Goal: Register for event/course

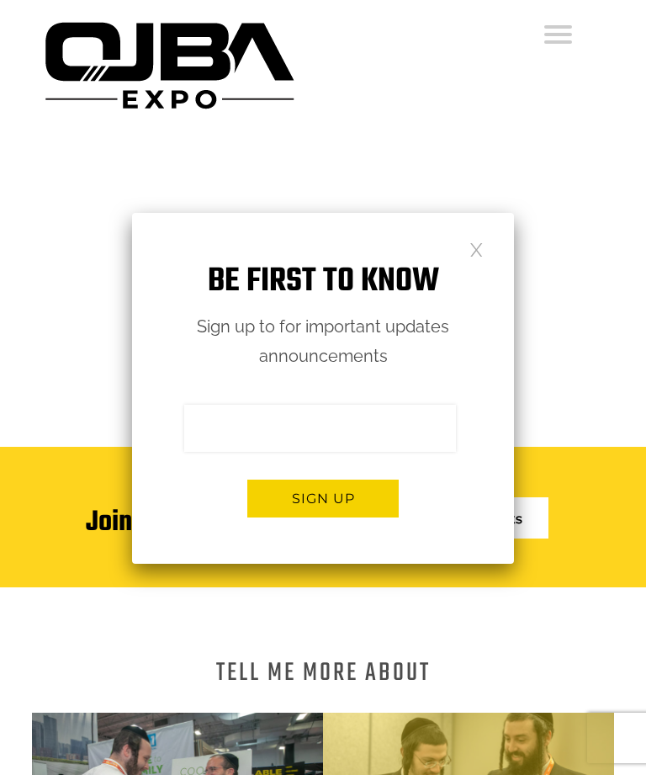
click at [467, 259] on h1 "Be first to know" at bounding box center [324, 281] width 344 height 53
click at [478, 256] on link at bounding box center [477, 249] width 14 height 14
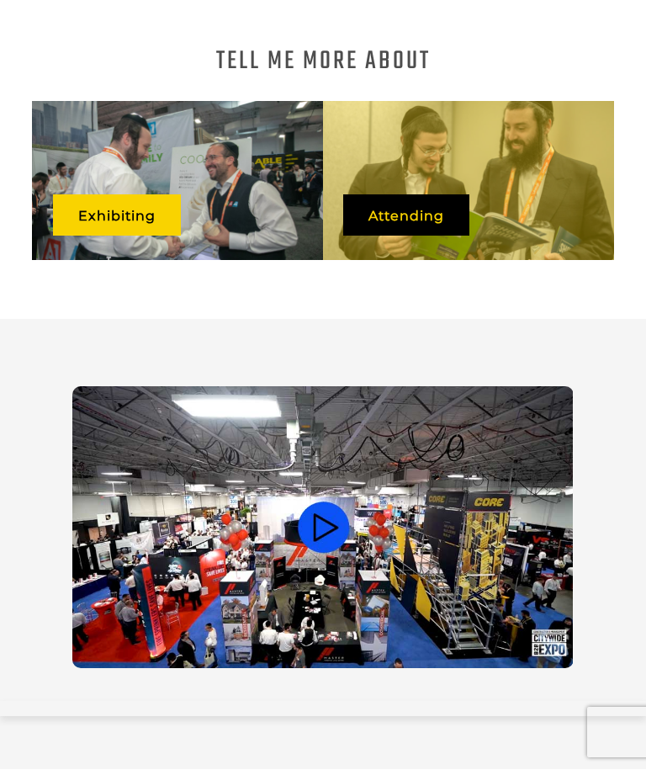
scroll to position [612, 0]
click at [341, 513] on video at bounding box center [322, 527] width 501 height 282
click at [359, 545] on video at bounding box center [322, 527] width 501 height 282
click at [406, 529] on video at bounding box center [322, 527] width 501 height 282
click at [388, 540] on video at bounding box center [322, 527] width 501 height 282
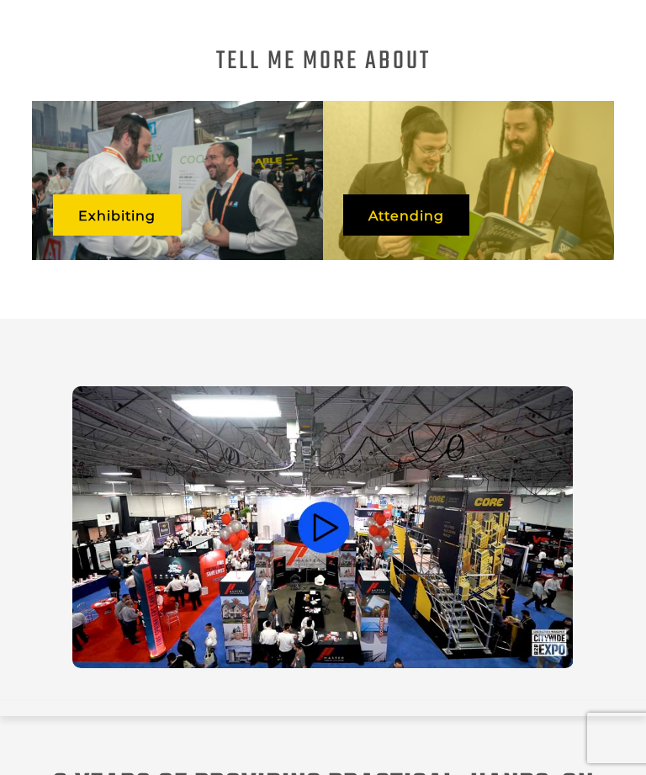
click at [377, 518] on video at bounding box center [322, 527] width 501 height 282
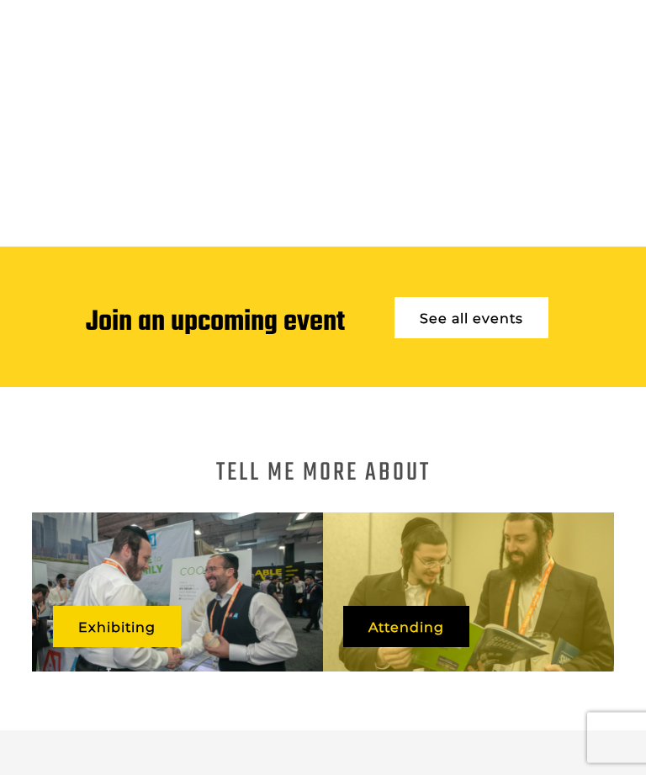
scroll to position [200, 0]
click at [513, 297] on link "See all events" at bounding box center [472, 317] width 154 height 41
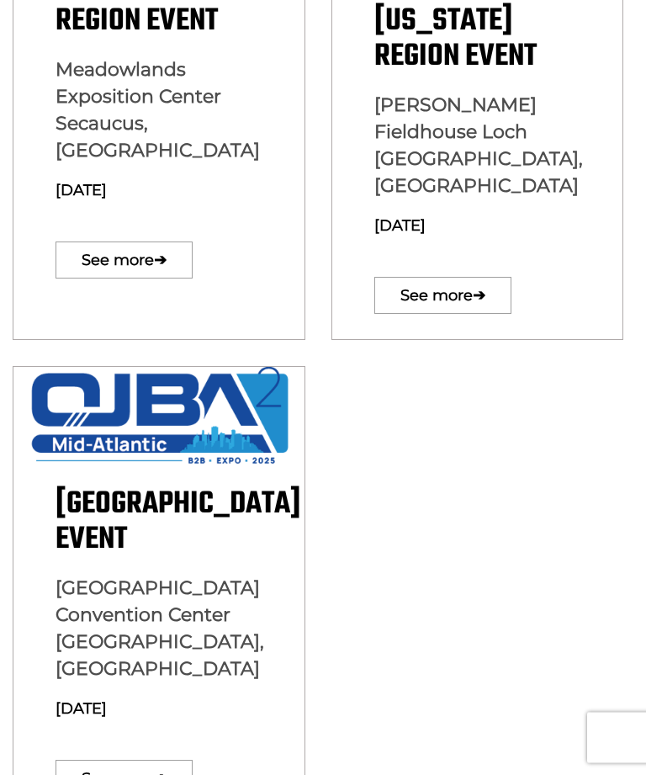
scroll to position [743, 0]
click at [174, 760] on link "See more ➔" at bounding box center [124, 778] width 137 height 37
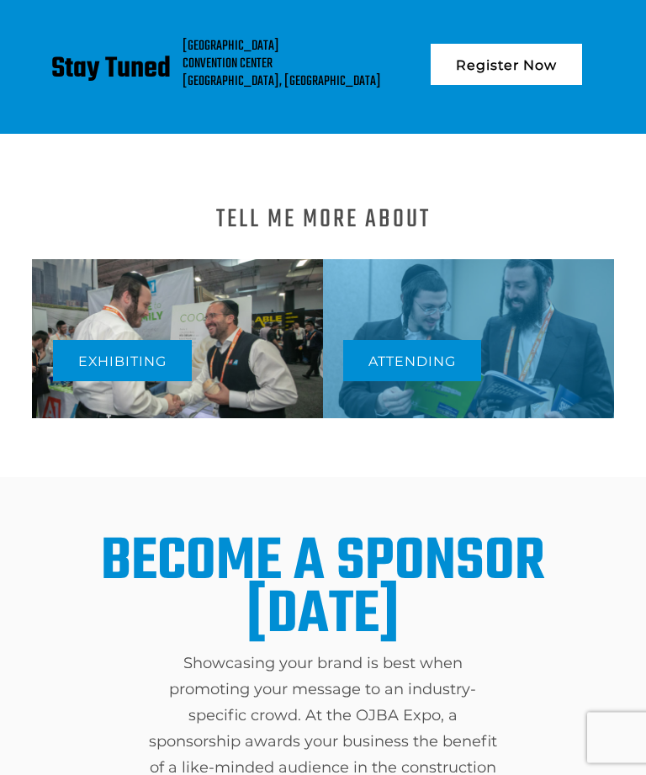
scroll to position [390, 0]
click at [457, 368] on link "Attending" at bounding box center [412, 360] width 138 height 41
